Goal: Check status: Check status

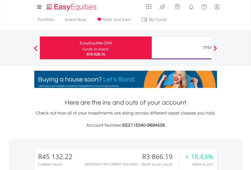
scroll to position [49, 80]
click at [82, 48] on div "Funds to invest:" at bounding box center [95, 49] width 27 height 5
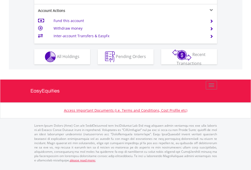
scroll to position [497, 0]
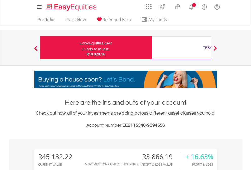
scroll to position [49, 80]
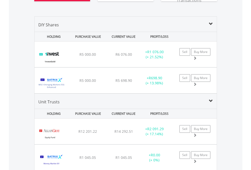
scroll to position [595, 0]
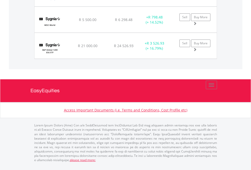
scroll to position [49, 80]
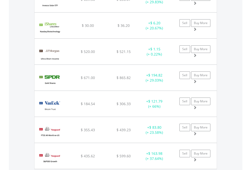
scroll to position [49, 80]
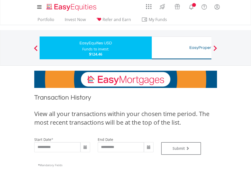
type input "**********"
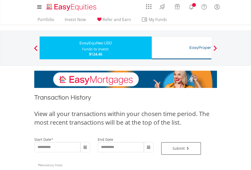
type input "**********"
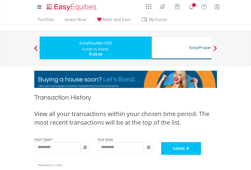
click at [201, 155] on button "Submit" at bounding box center [181, 148] width 40 height 13
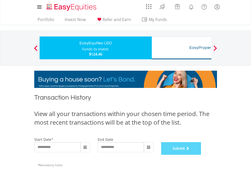
scroll to position [206, 0]
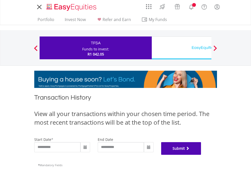
click at [201, 155] on button "Submit" at bounding box center [181, 148] width 40 height 13
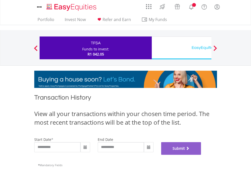
scroll to position [206, 0]
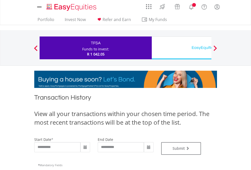
click at [181, 48] on div "EasyEquities USD" at bounding box center [208, 47] width 106 height 7
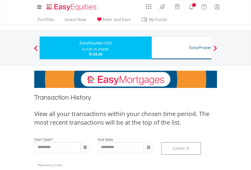
scroll to position [206, 0]
